Goal: Transaction & Acquisition: Purchase product/service

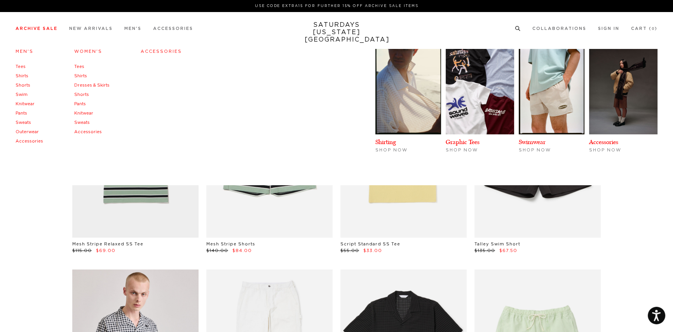
click at [23, 51] on link "Men's" at bounding box center [25, 51] width 18 height 4
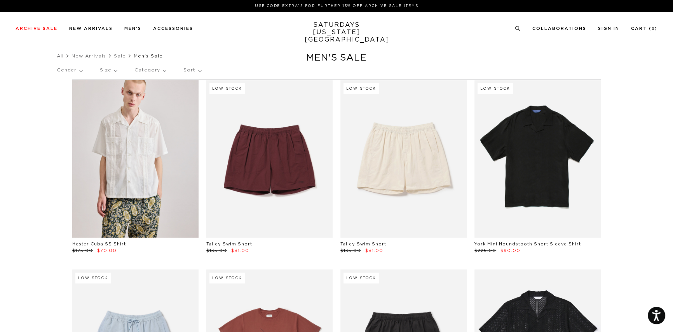
click at [197, 70] on p "Sort" at bounding box center [191, 70] width 17 height 18
click at [200, 117] on p "Price (Lowest-highest)" at bounding box center [210, 117] width 59 height 10
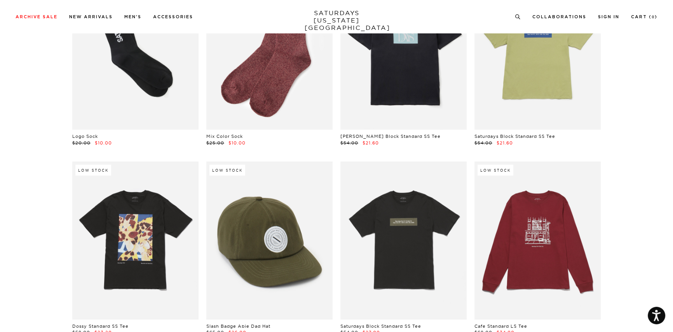
scroll to position [247, 0]
